Goal: Task Accomplishment & Management: Manage account settings

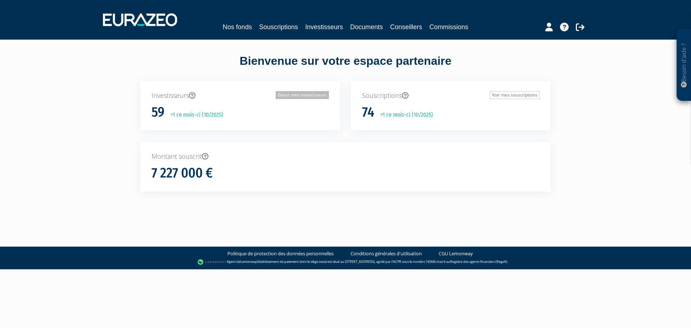
click at [309, 97] on link "Gérer mes investisseurs" at bounding box center [302, 95] width 53 height 8
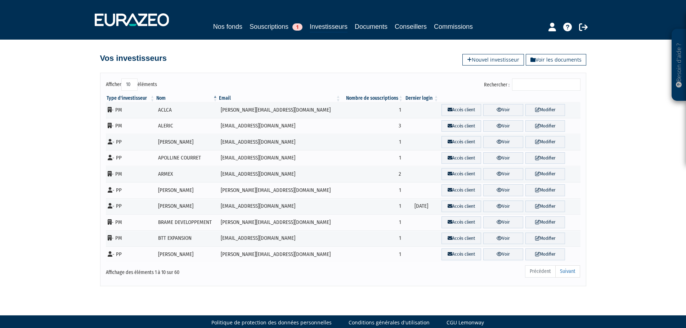
click at [529, 84] on input "Rechercher :" at bounding box center [546, 85] width 68 height 12
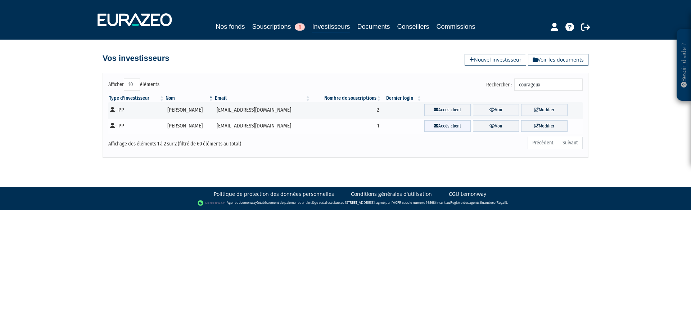
type input "courageux"
click at [437, 126] on link "Accès client" at bounding box center [448, 126] width 46 height 12
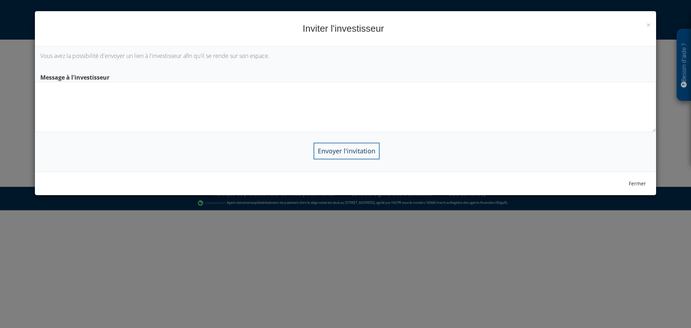
click at [338, 151] on input "Envoyer l'invitation" at bounding box center [347, 151] width 66 height 16
